Goal: Transaction & Acquisition: Purchase product/service

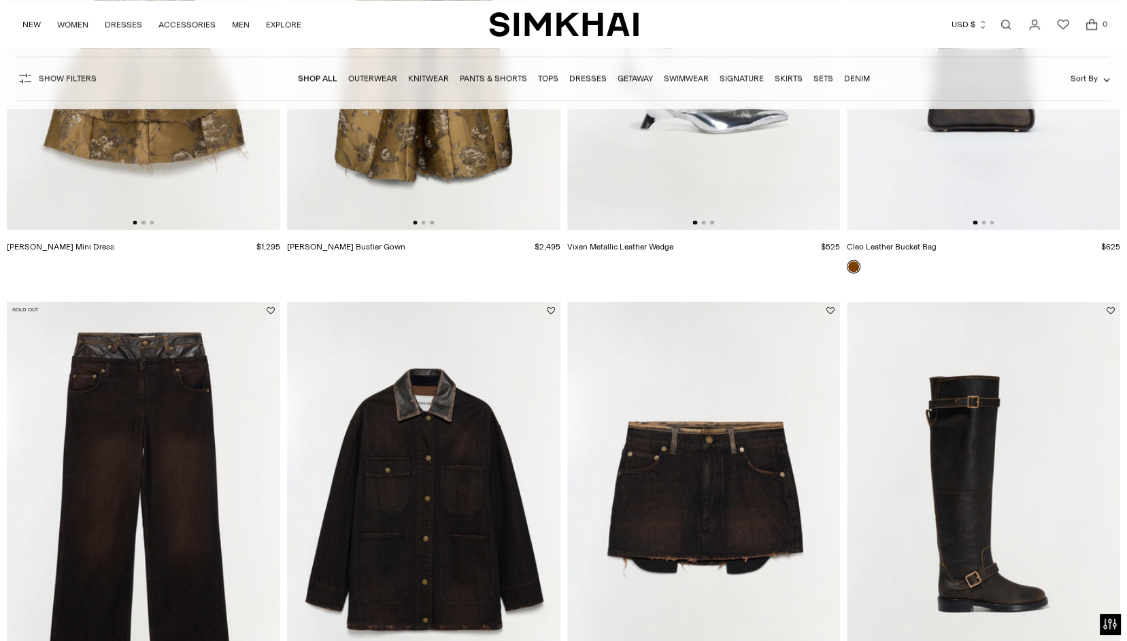
scroll to position [2064, 0]
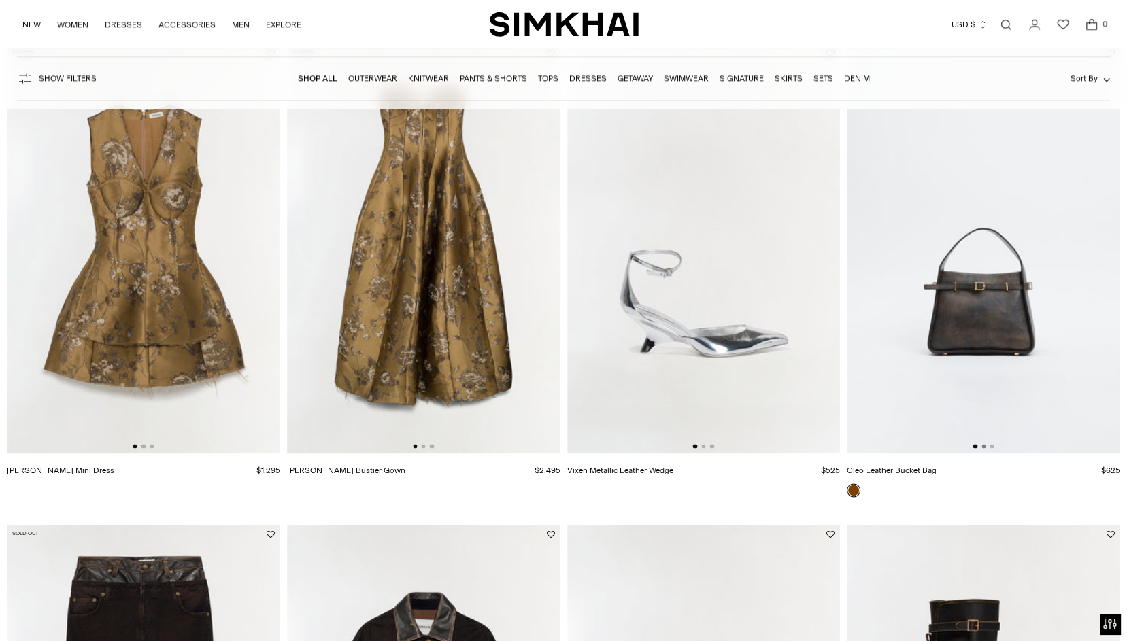
click at [983, 448] on button "Go to slide 2" at bounding box center [983, 446] width 4 height 4
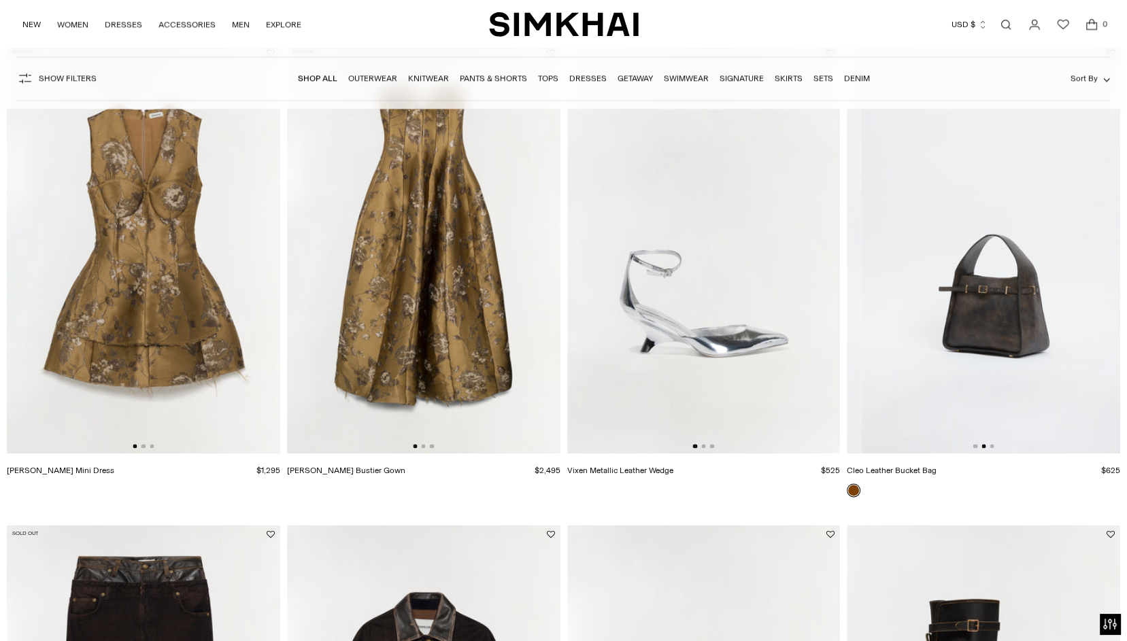
scroll to position [0, 271]
click at [992, 448] on button "Go to slide 3" at bounding box center [992, 446] width 4 height 4
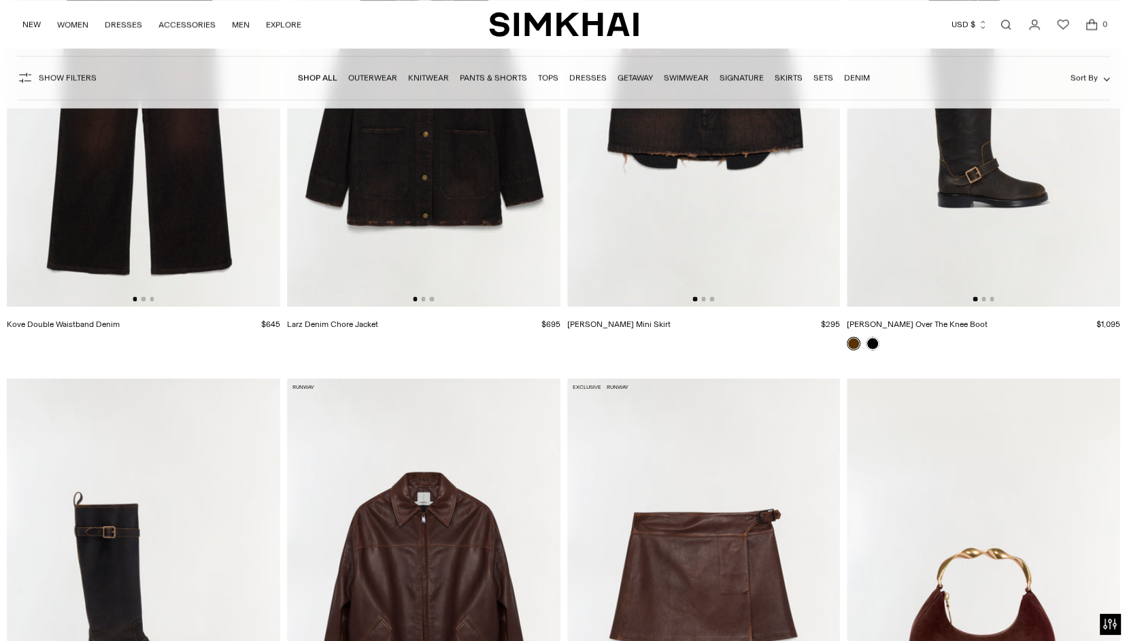
scroll to position [2592, 0]
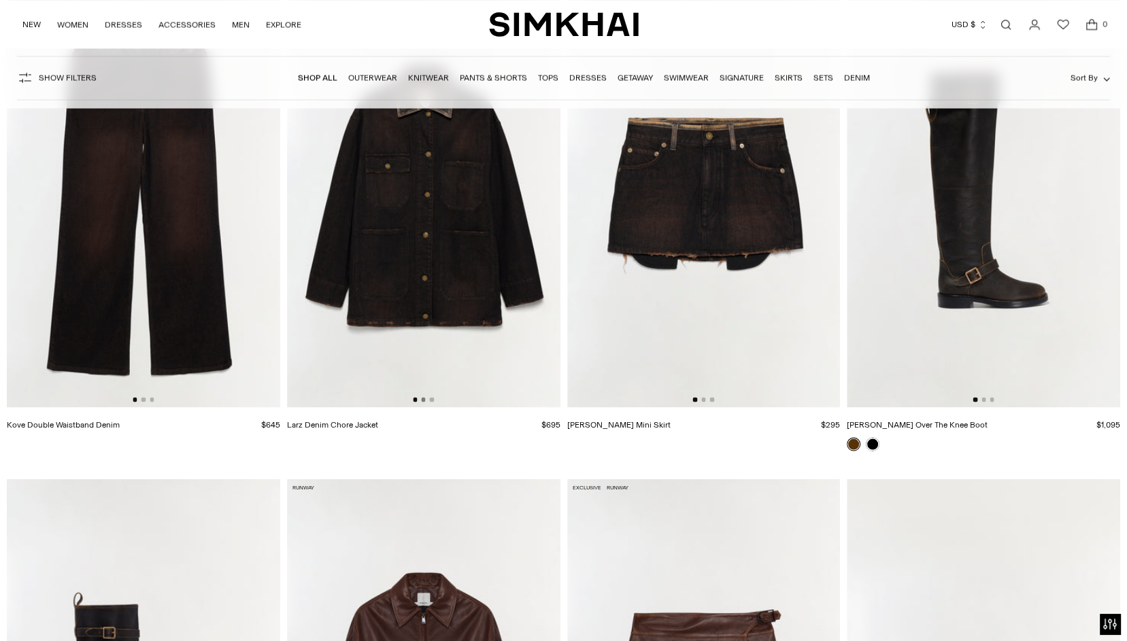
click at [423, 401] on button "Go to slide 2" at bounding box center [423, 399] width 4 height 4
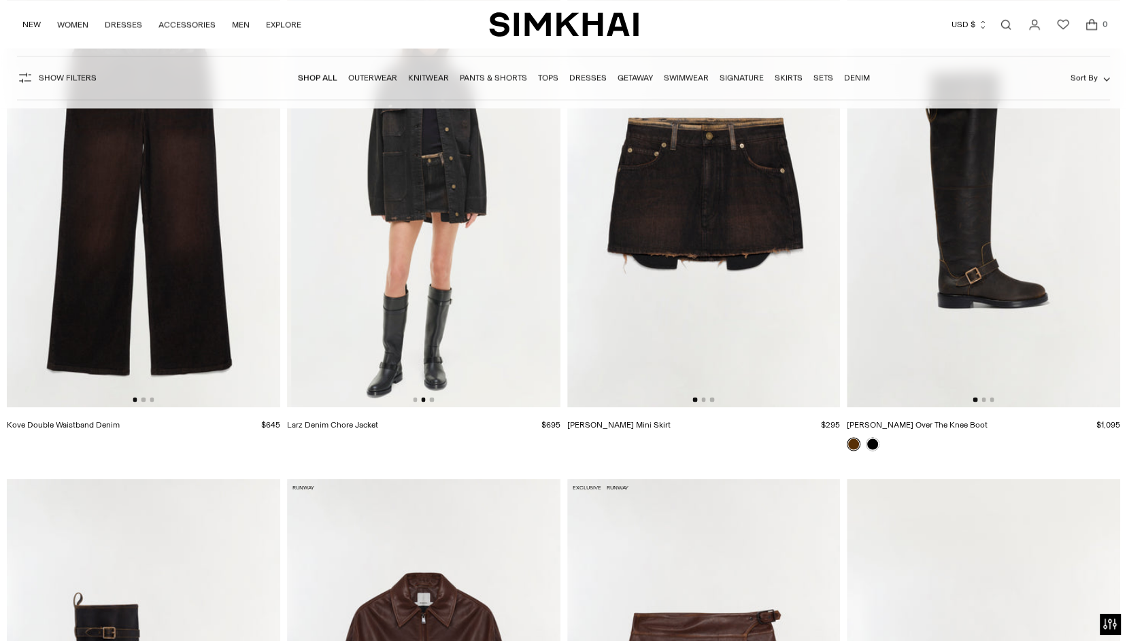
scroll to position [0, 271]
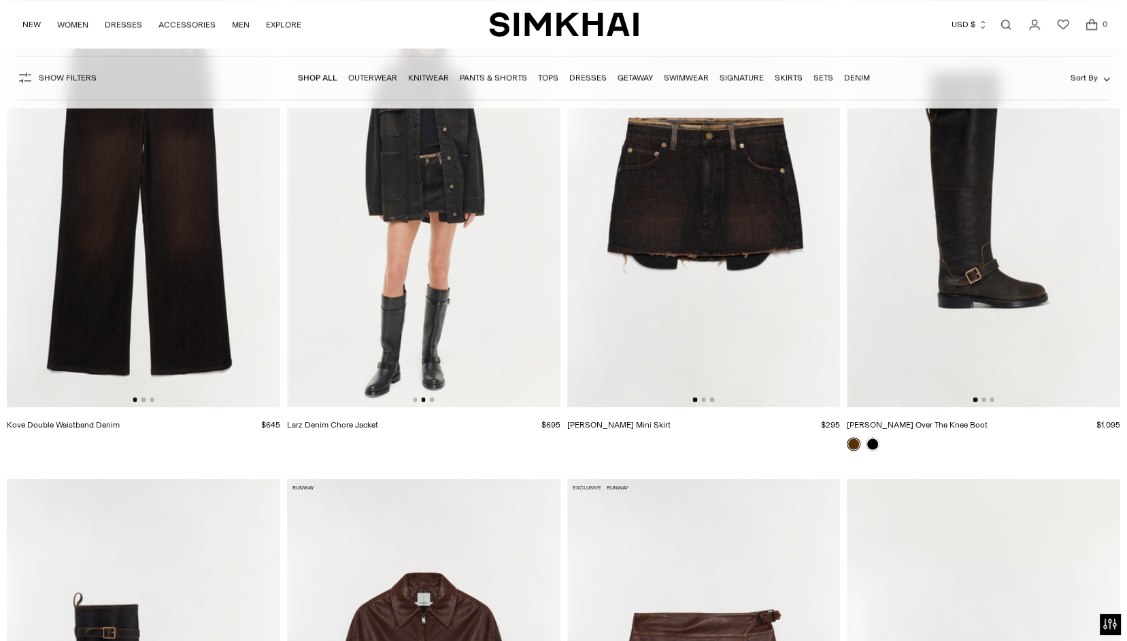
click at [429, 401] on div at bounding box center [423, 399] width 21 height 4
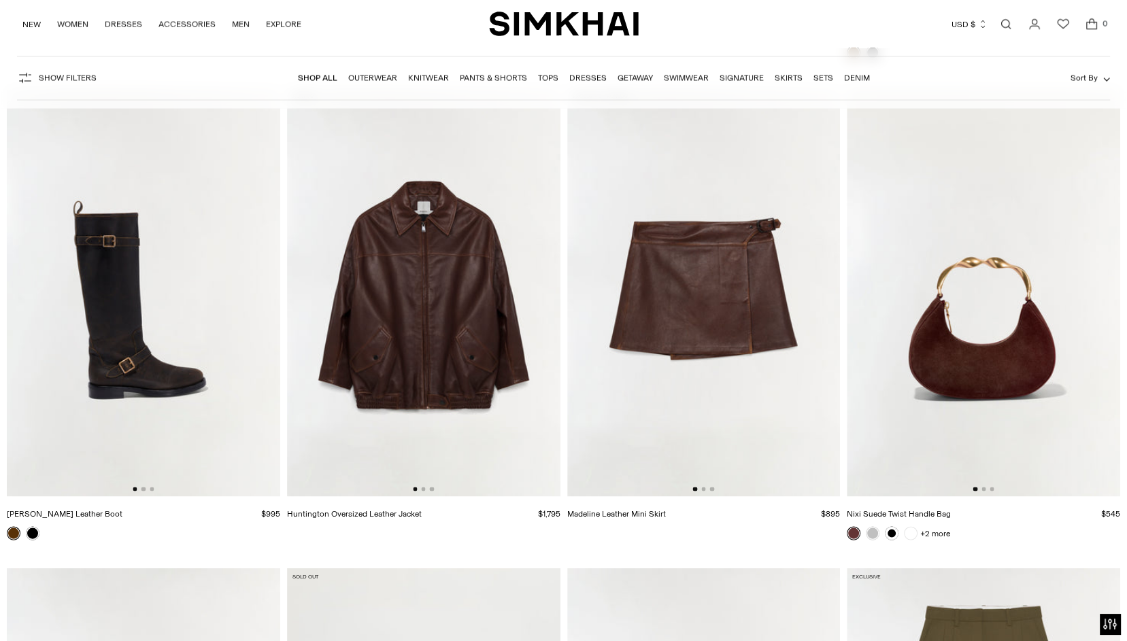
scroll to position [3006, 0]
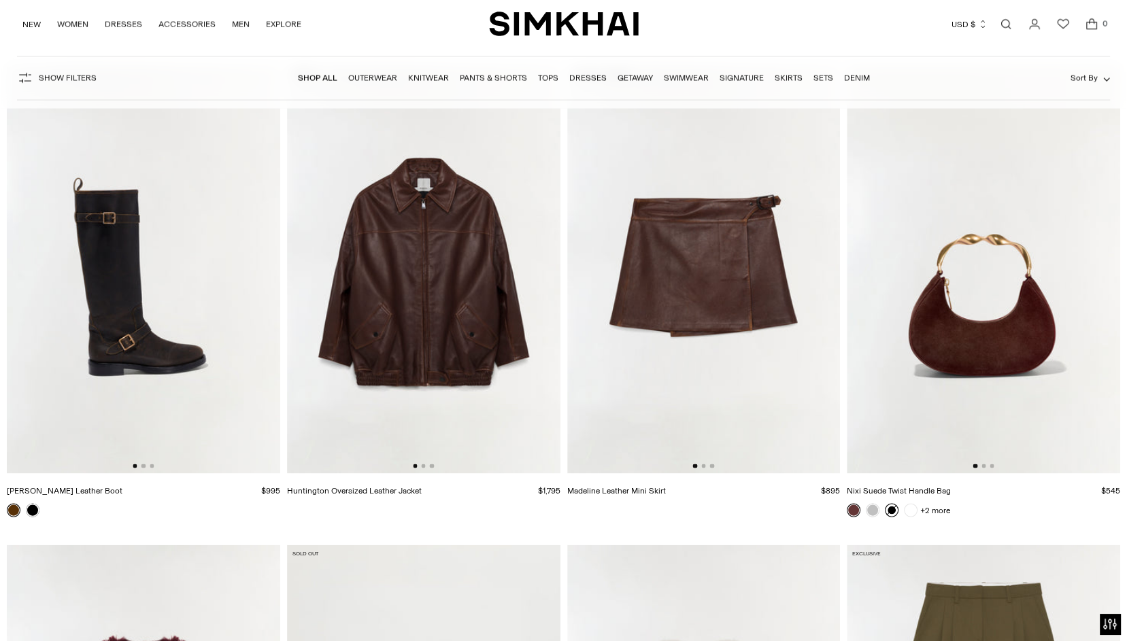
click at [893, 518] on link at bounding box center [892, 511] width 14 height 14
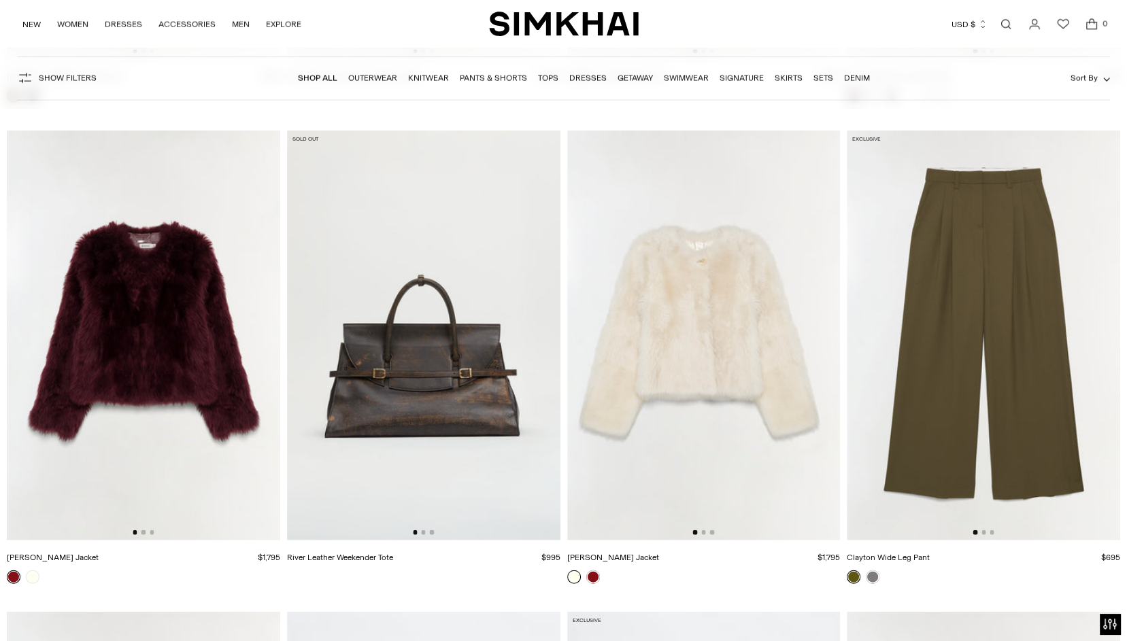
scroll to position [3187, 0]
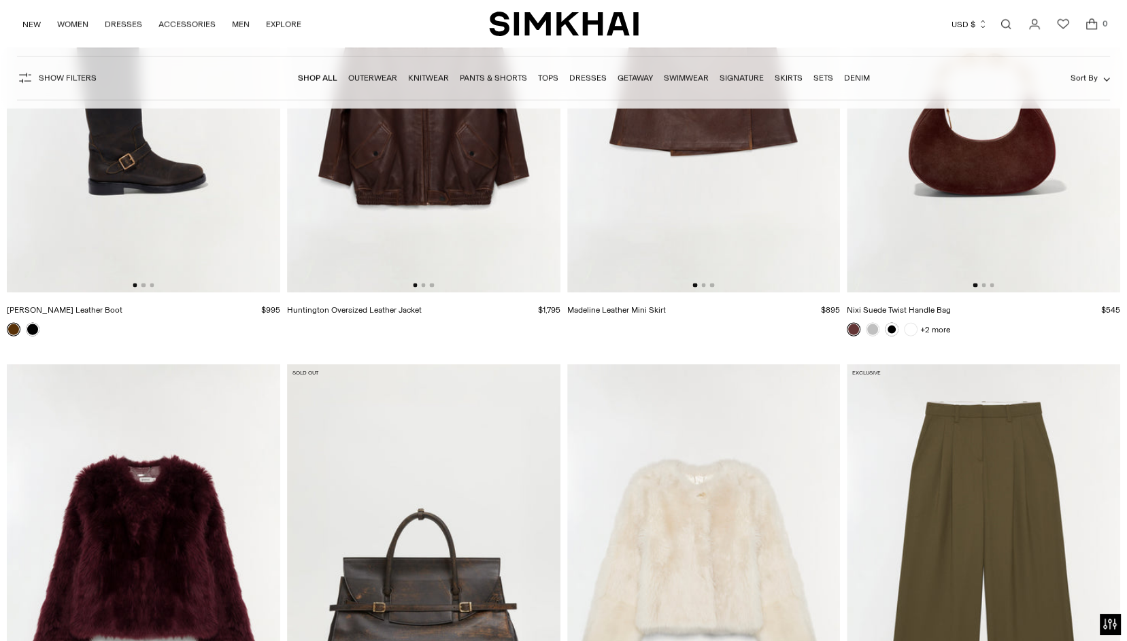
click at [952, 243] on img at bounding box center [983, 89] width 273 height 410
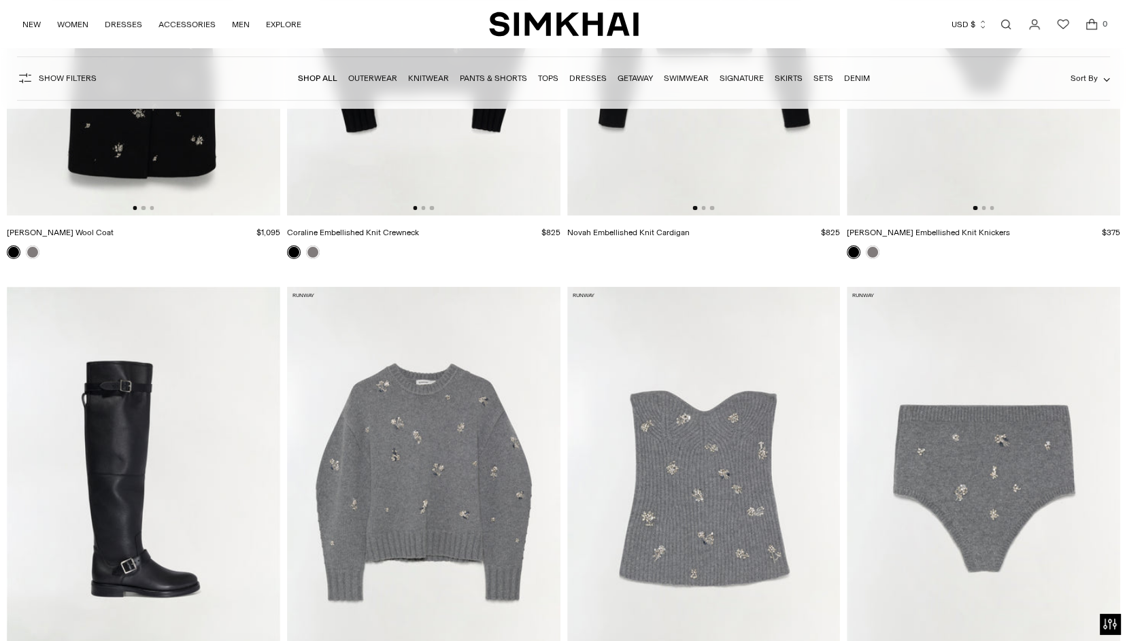
scroll to position [5767, 0]
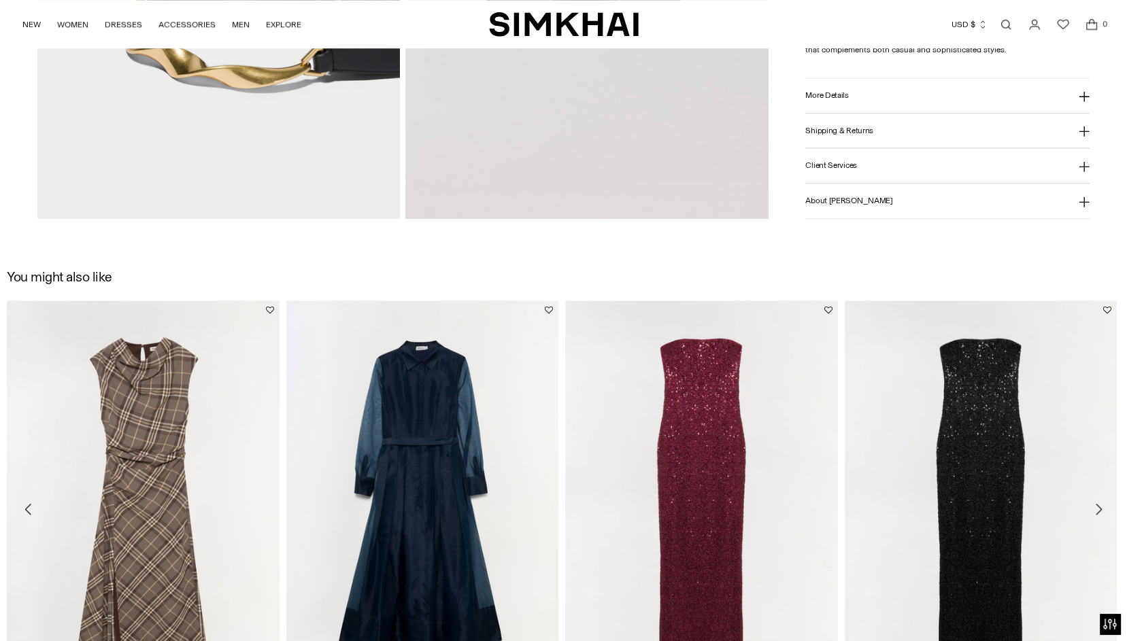
scroll to position [1278, 0]
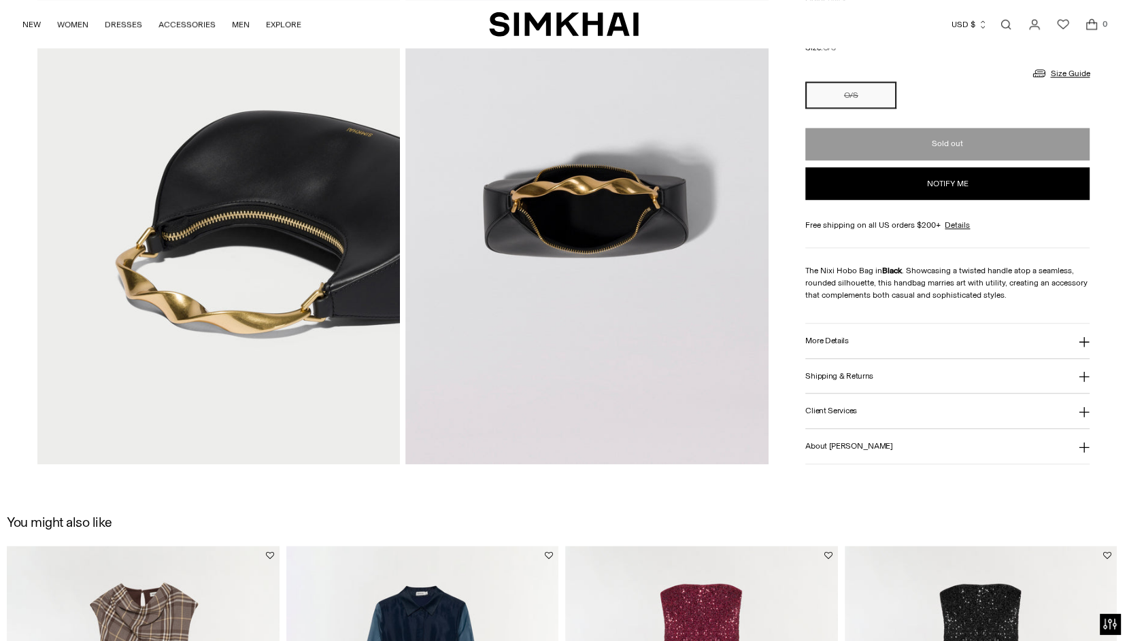
click at [874, 320] on div "[PERSON_NAME] Regular price $545 Unit price / per Color: Black Color: Black ***…" at bounding box center [947, 194] width 284 height 541
click at [871, 329] on button "More Details" at bounding box center [947, 341] width 284 height 35
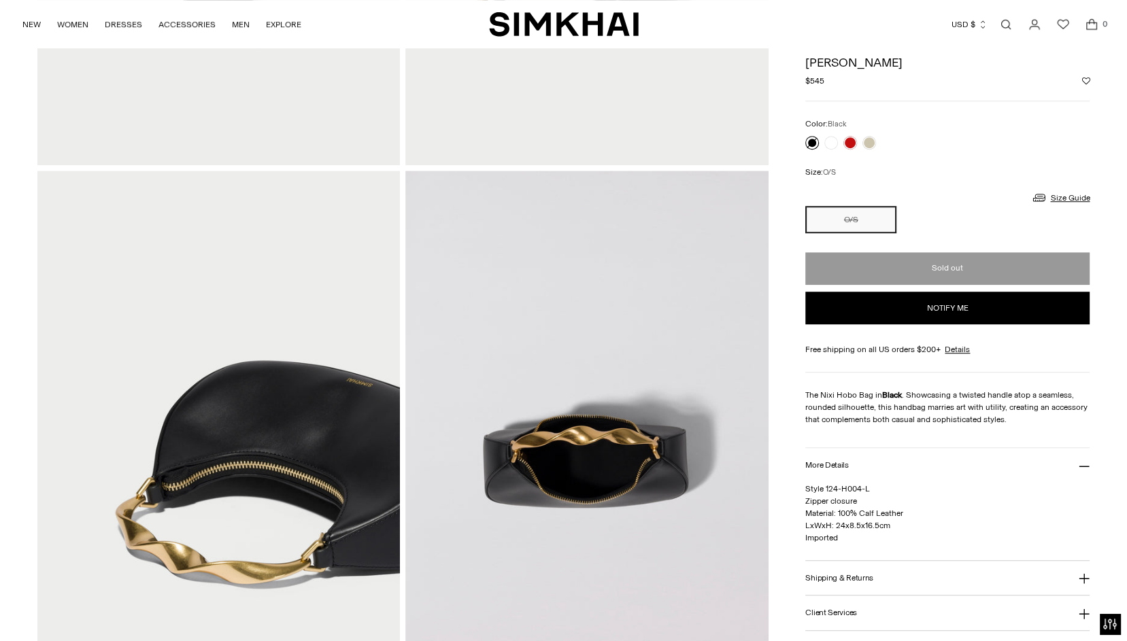
scroll to position [872, 0]
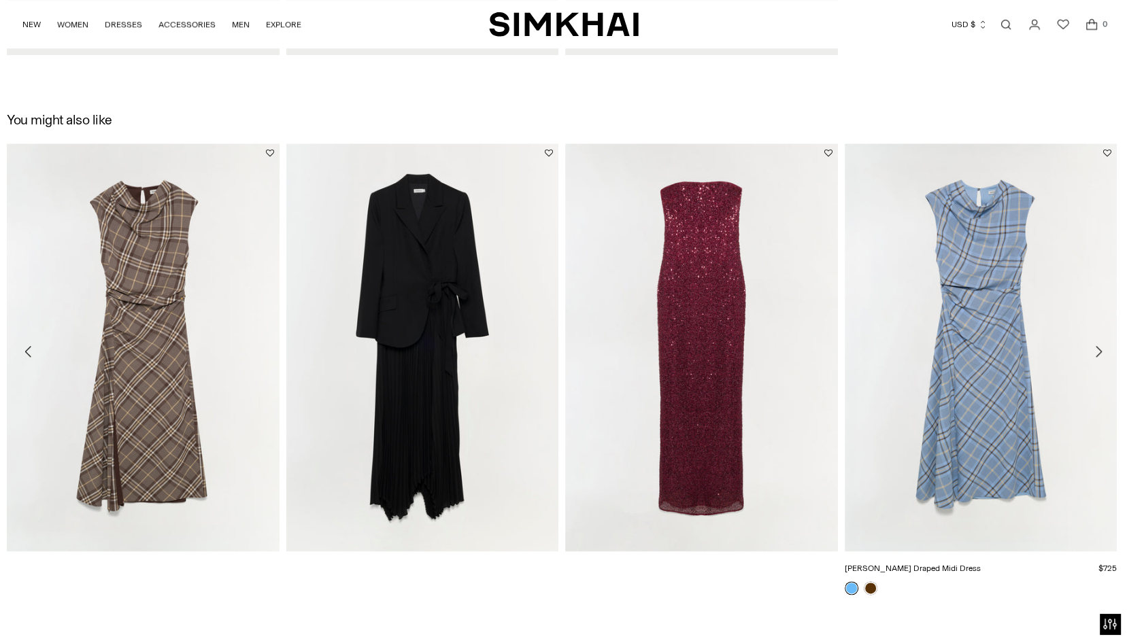
scroll to position [1881, 0]
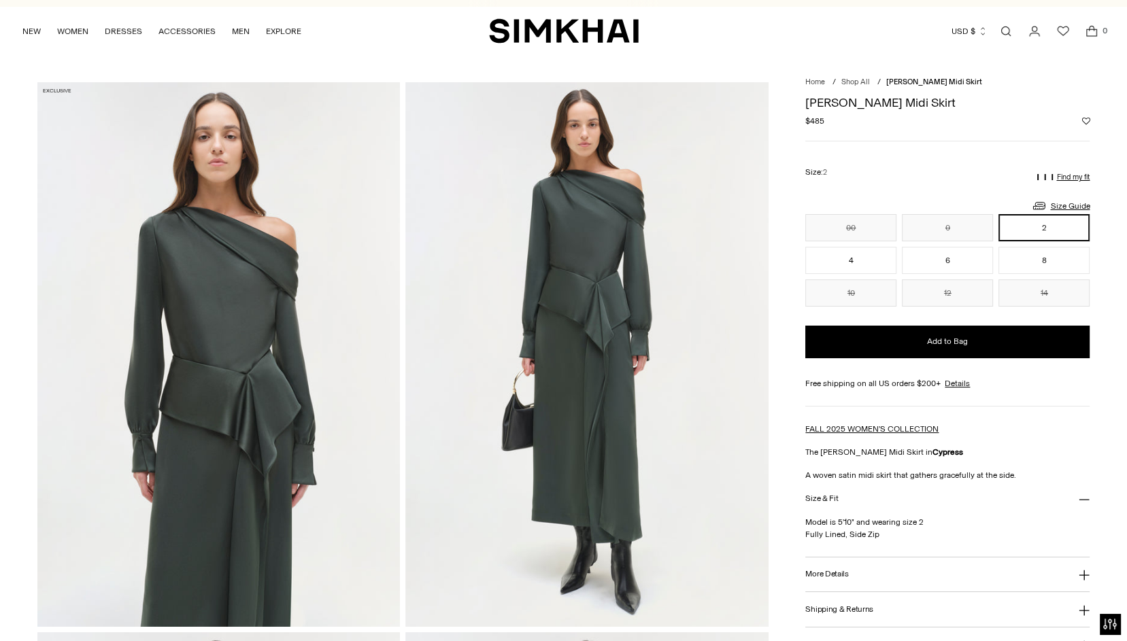
scroll to position [21, 0]
